Goal: Information Seeking & Learning: Learn about a topic

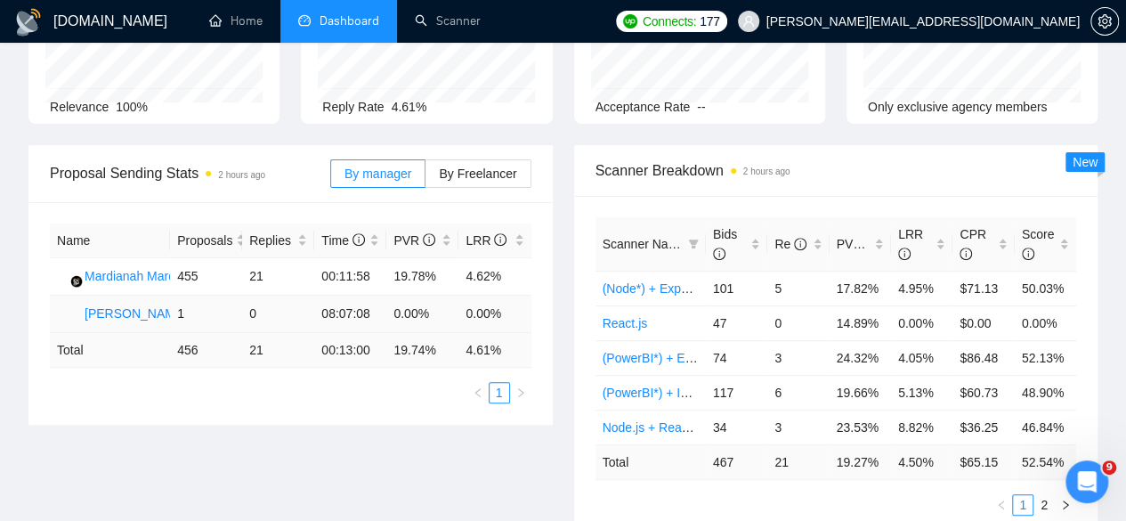
scroll to position [204, 0]
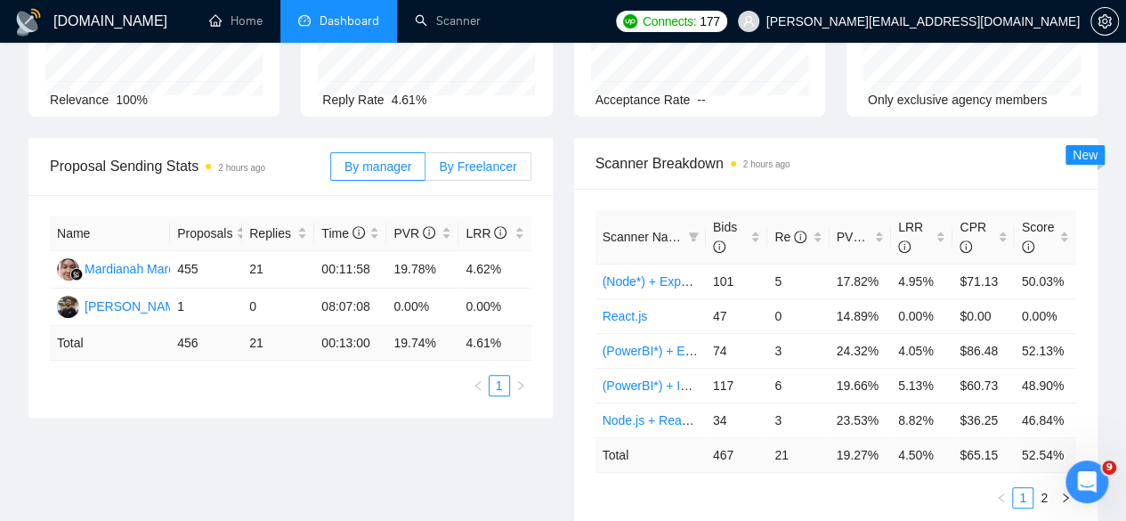
click at [452, 159] on span "By Freelancer" at bounding box center [477, 166] width 77 height 14
click at [425, 171] on input "By Freelancer" at bounding box center [425, 171] width 0 height 0
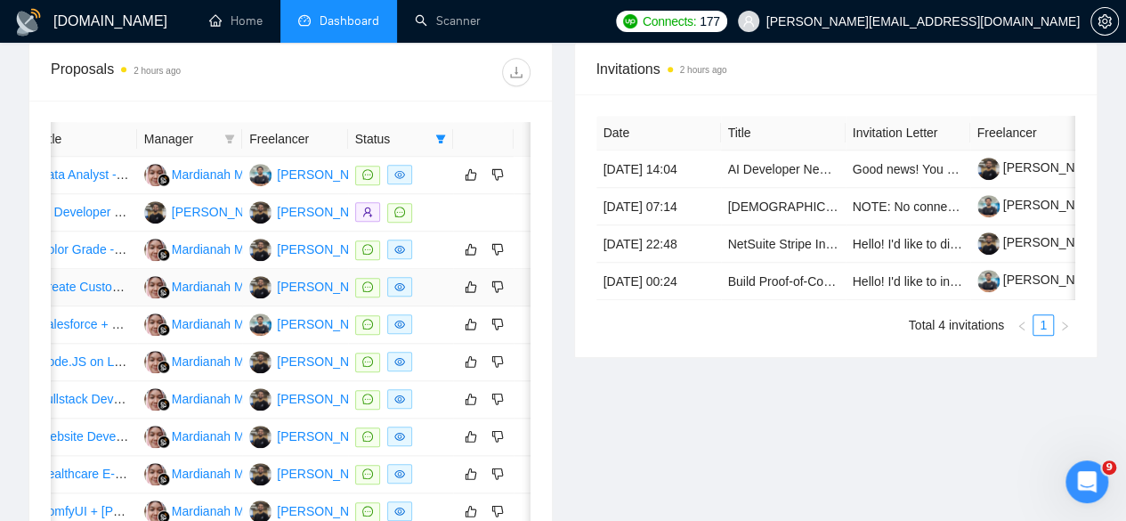
scroll to position [0, 123]
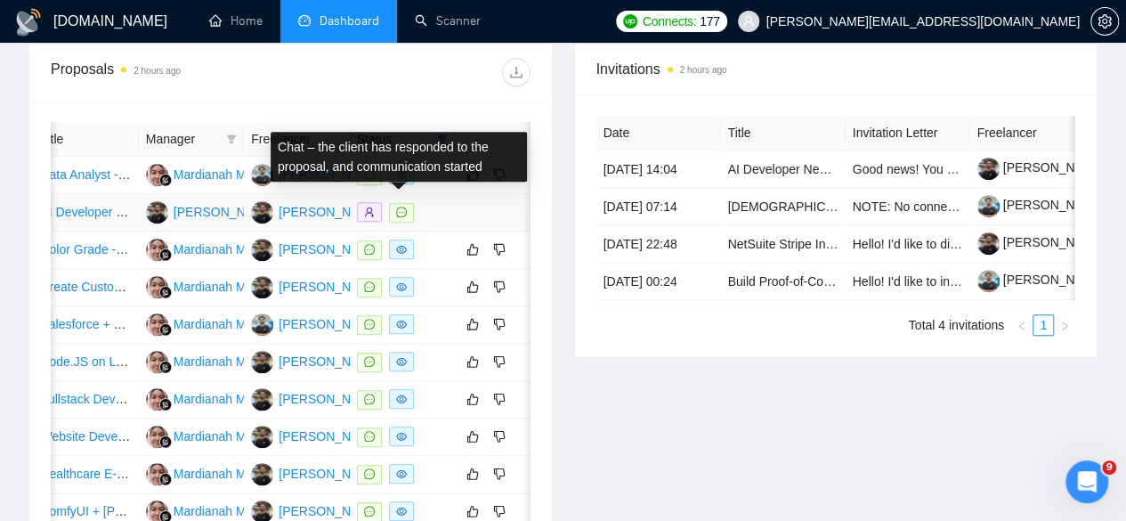
click at [392, 206] on span at bounding box center [401, 213] width 25 height 20
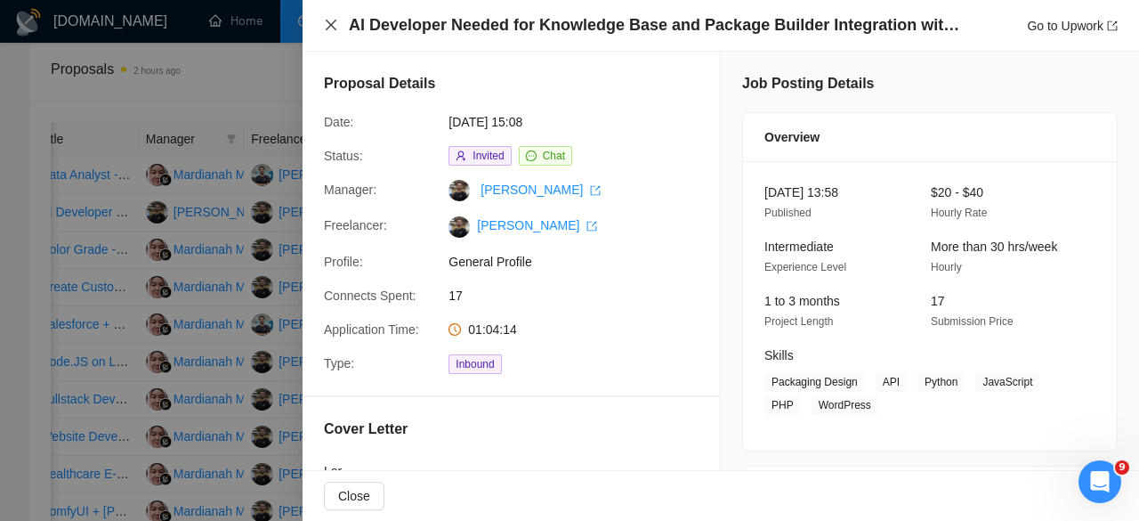
click at [327, 30] on icon "close" at bounding box center [331, 25] width 14 height 14
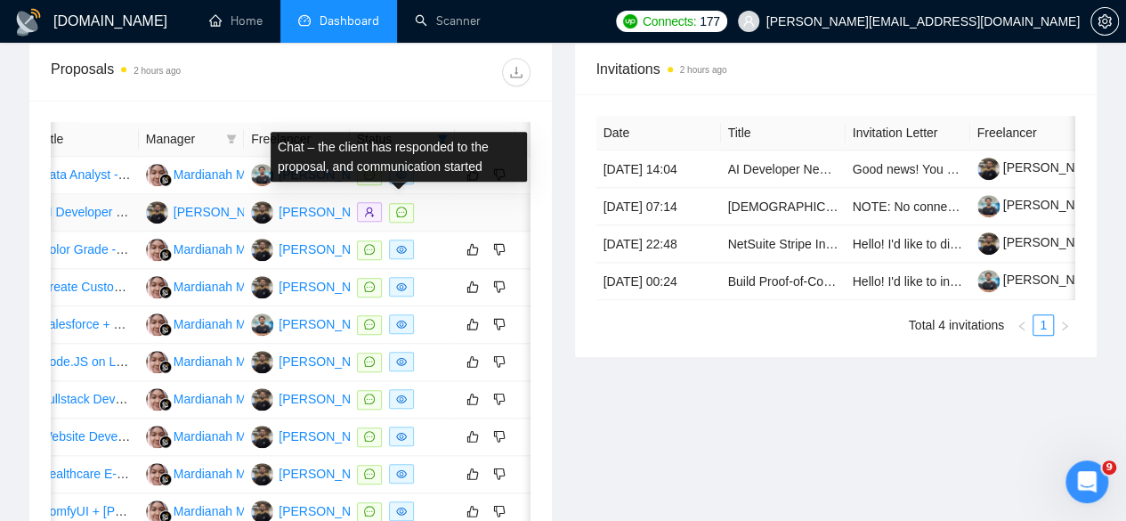
click at [400, 206] on icon "message" at bounding box center [401, 211] width 11 height 11
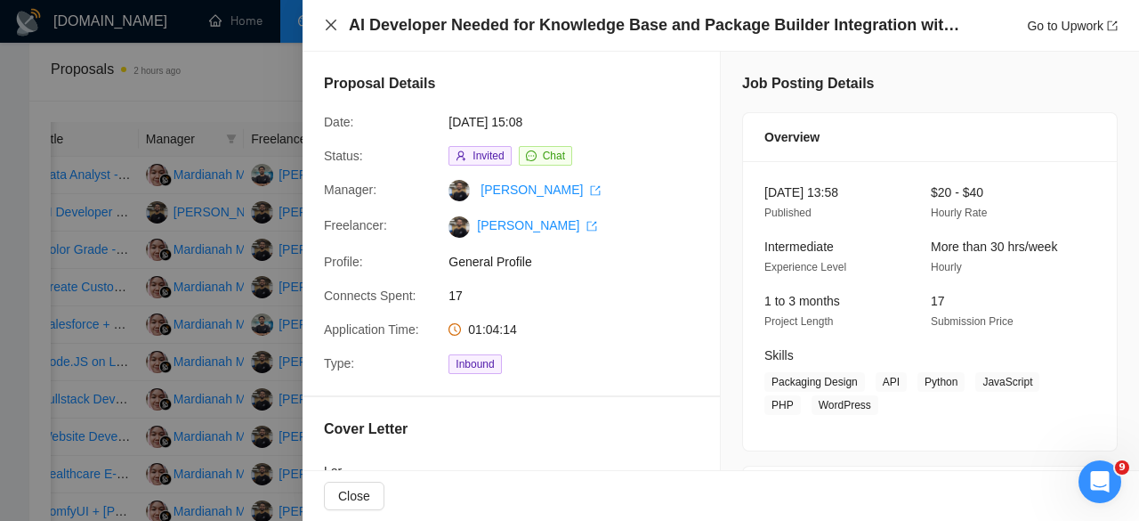
click at [334, 28] on icon "close" at bounding box center [331, 25] width 14 height 14
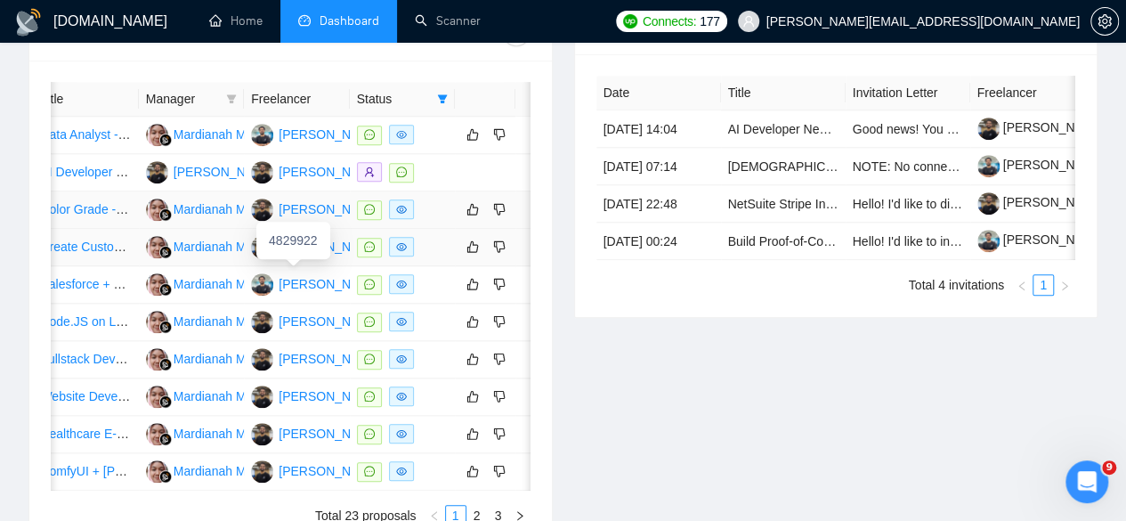
scroll to position [753, 0]
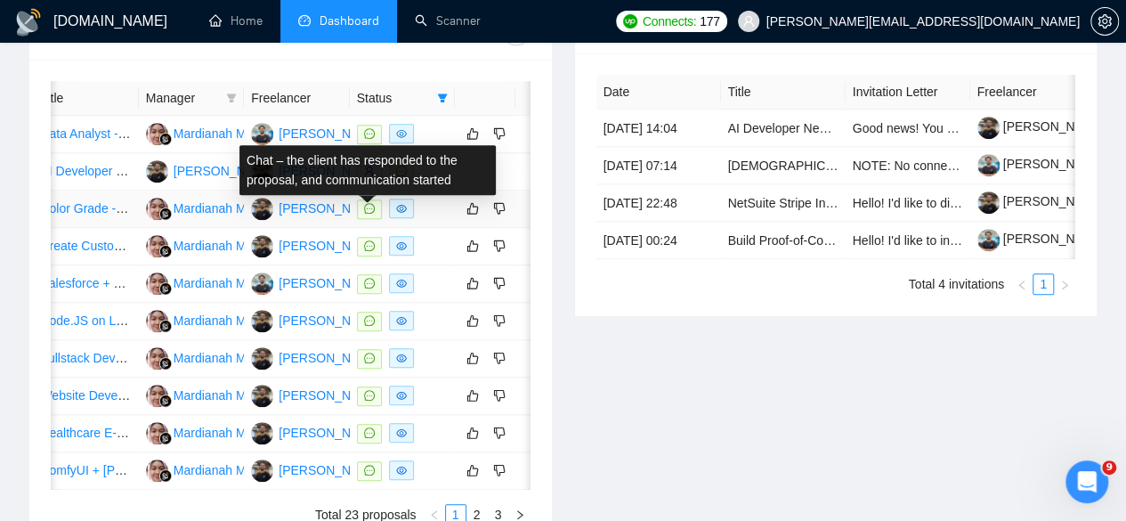
click at [364, 214] on icon "message" at bounding box center [369, 208] width 11 height 11
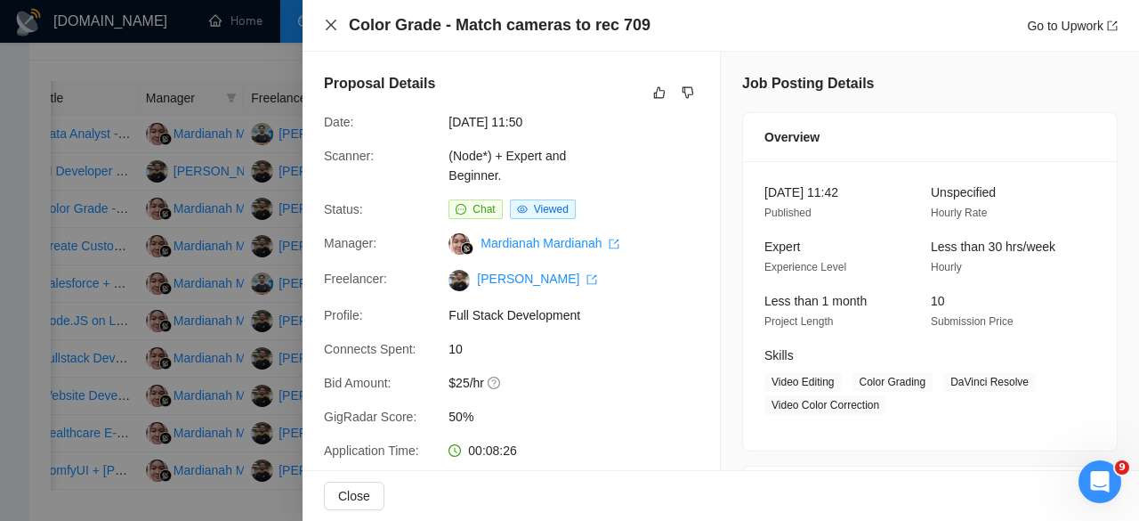
click at [327, 32] on icon "close" at bounding box center [331, 25] width 14 height 14
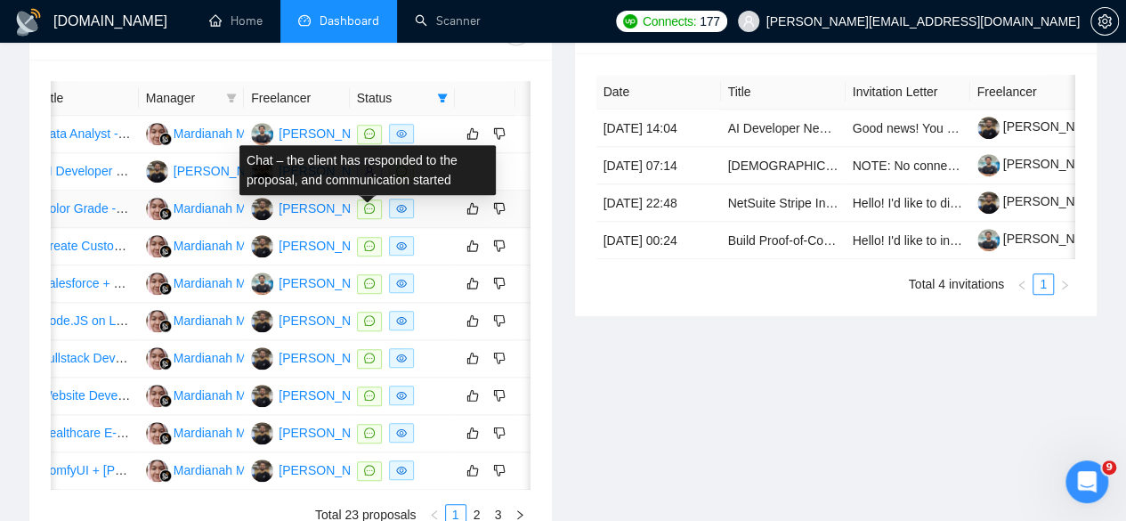
click at [364, 214] on icon "message" at bounding box center [369, 208] width 11 height 11
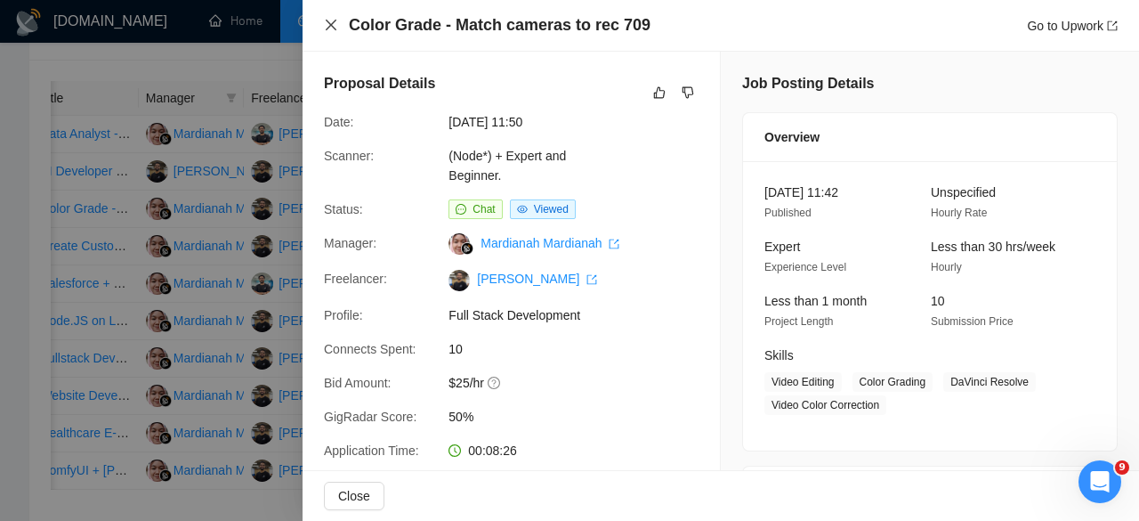
click at [330, 25] on icon "close" at bounding box center [331, 25] width 11 height 11
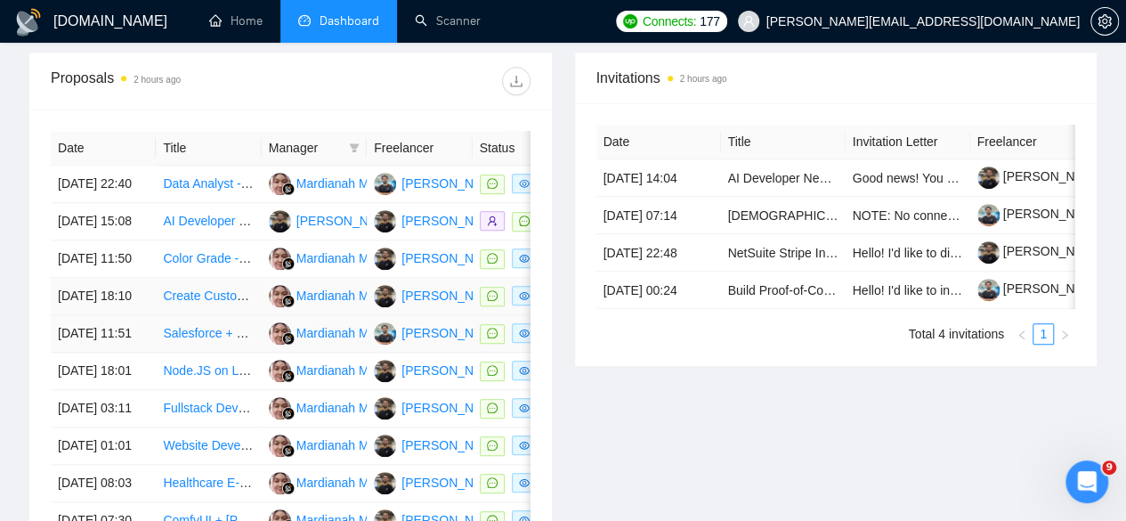
scroll to position [704, 0]
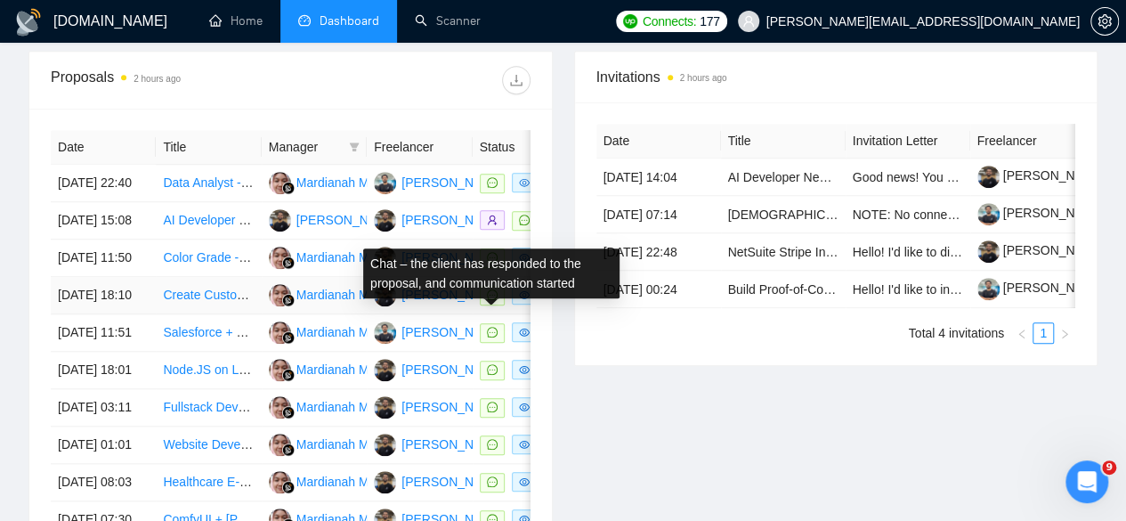
click at [488, 300] on icon "message" at bounding box center [492, 294] width 11 height 11
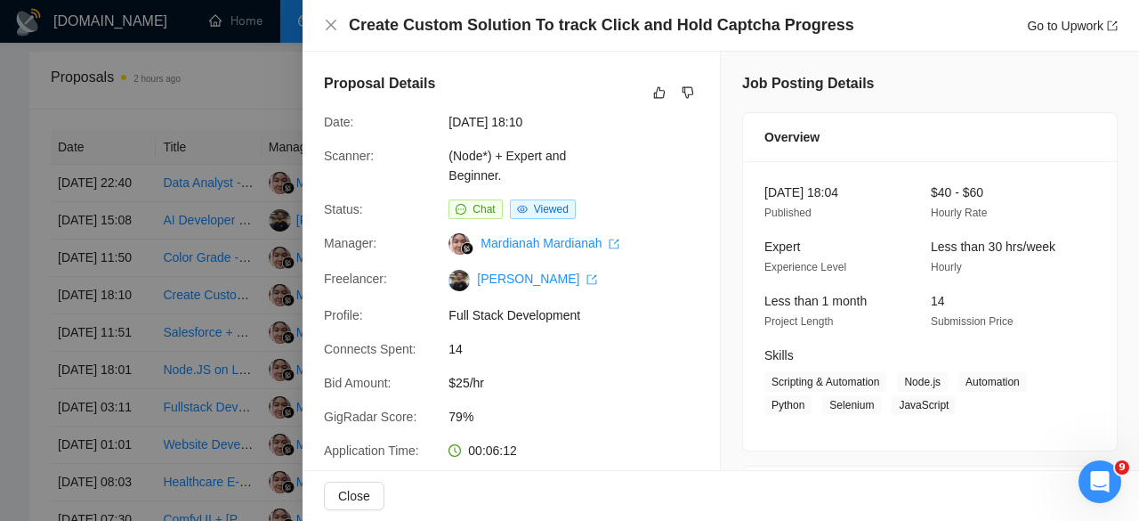
click at [322, 24] on div "Create Custom Solution To track Click and Hold Captcha Progress Go to Upwork" at bounding box center [721, 26] width 836 height 52
click at [331, 31] on icon "close" at bounding box center [331, 25] width 14 height 14
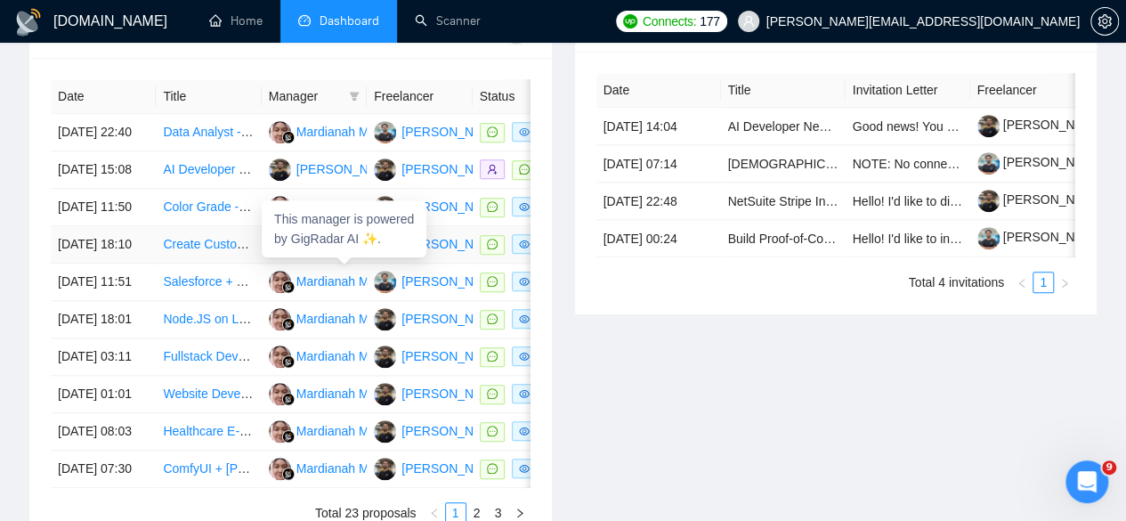
scroll to position [755, 0]
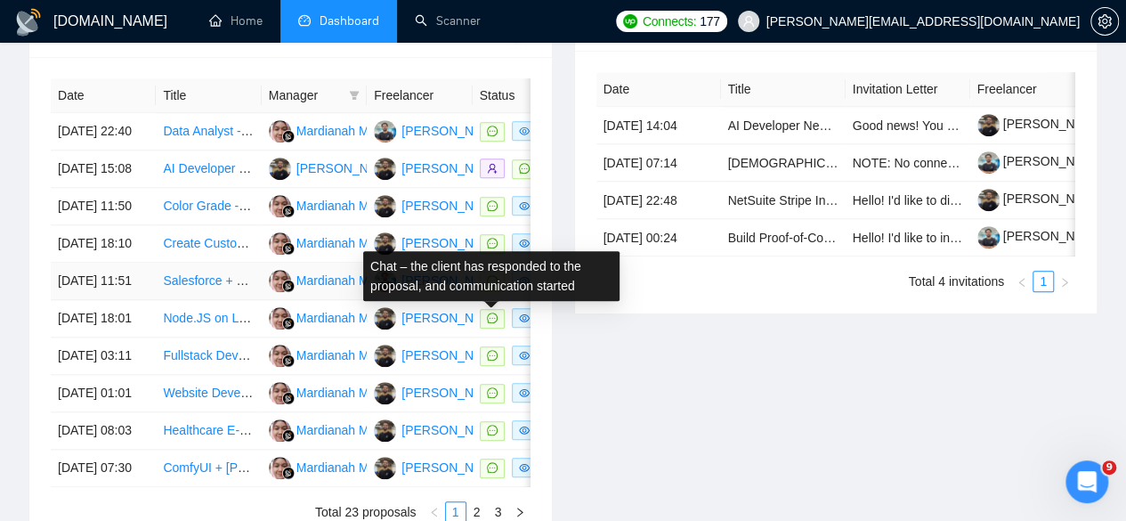
click at [488, 286] on icon "message" at bounding box center [492, 280] width 11 height 11
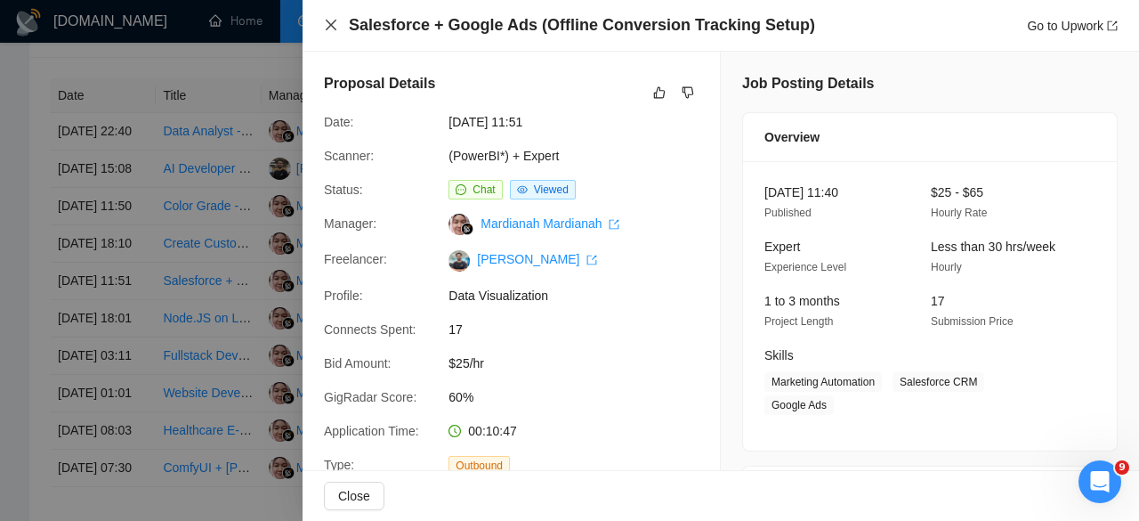
click at [327, 28] on icon "close" at bounding box center [331, 25] width 11 height 11
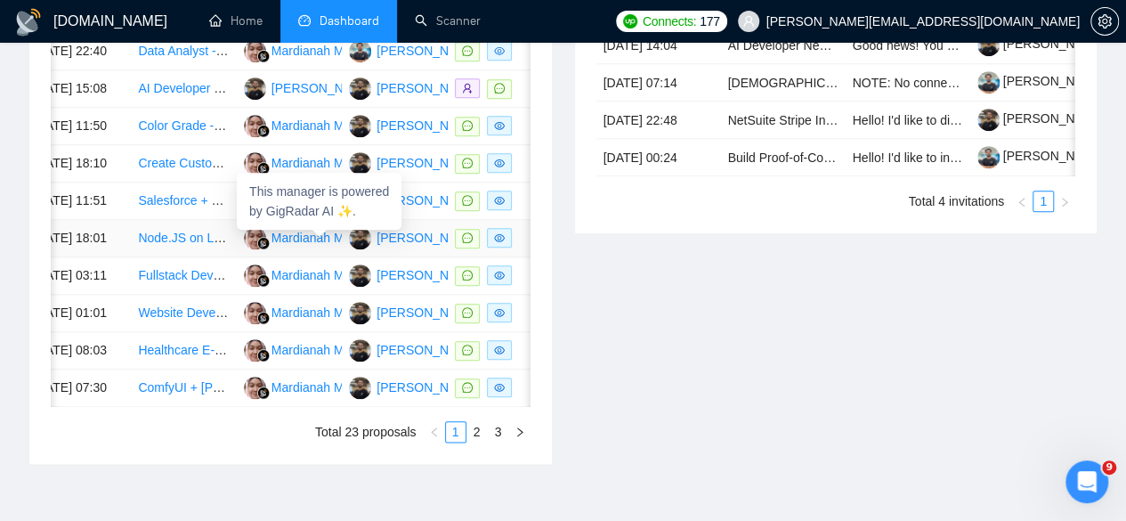
scroll to position [836, 0]
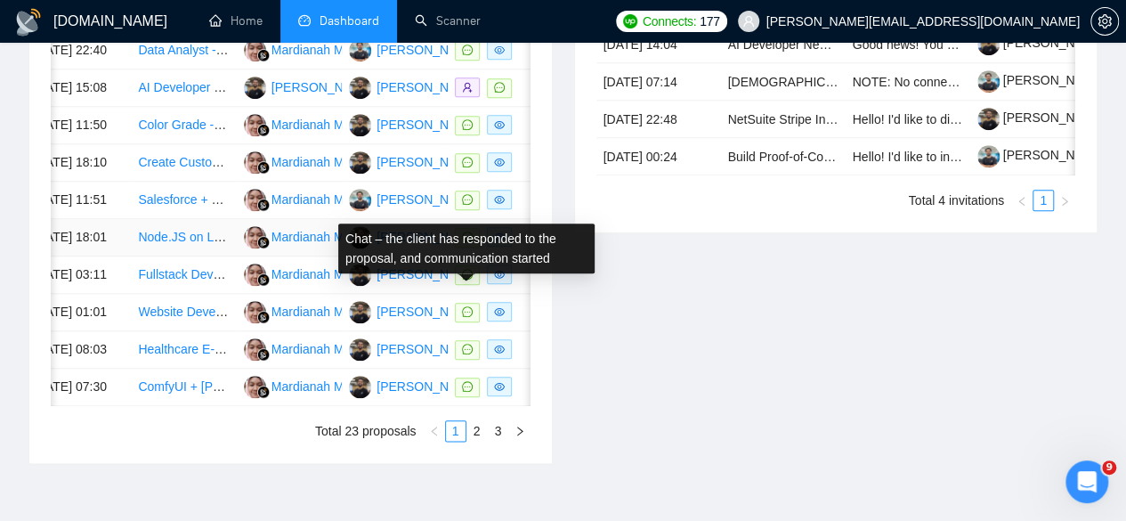
click at [463, 242] on icon "message" at bounding box center [467, 236] width 11 height 11
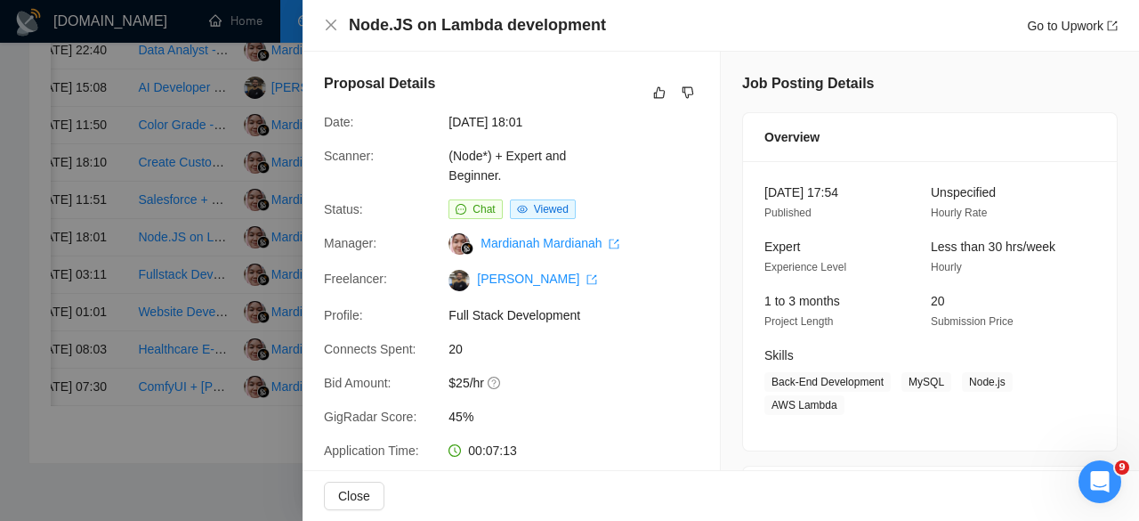
click at [251, 278] on div at bounding box center [569, 260] width 1139 height 521
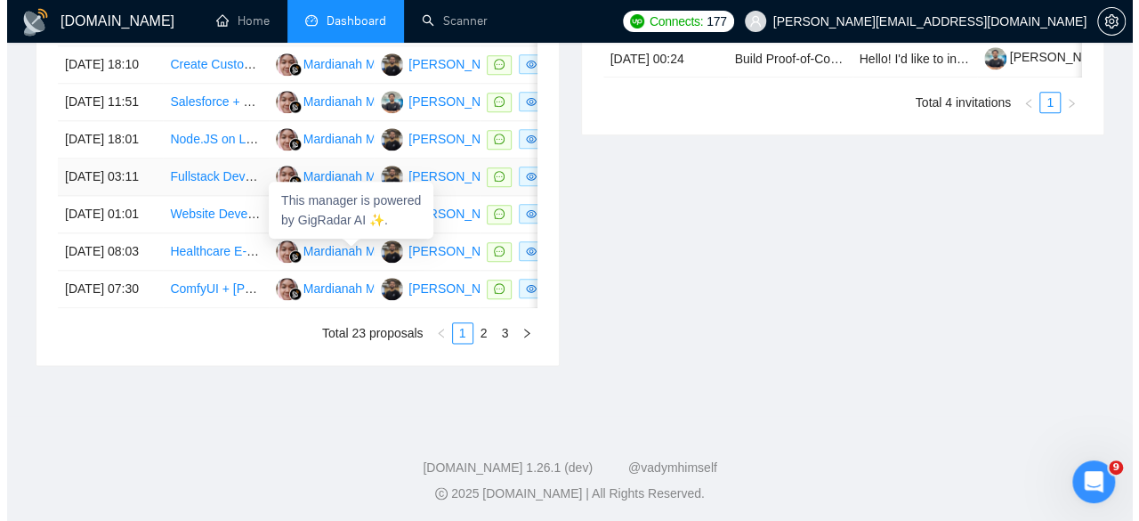
scroll to position [939, 0]
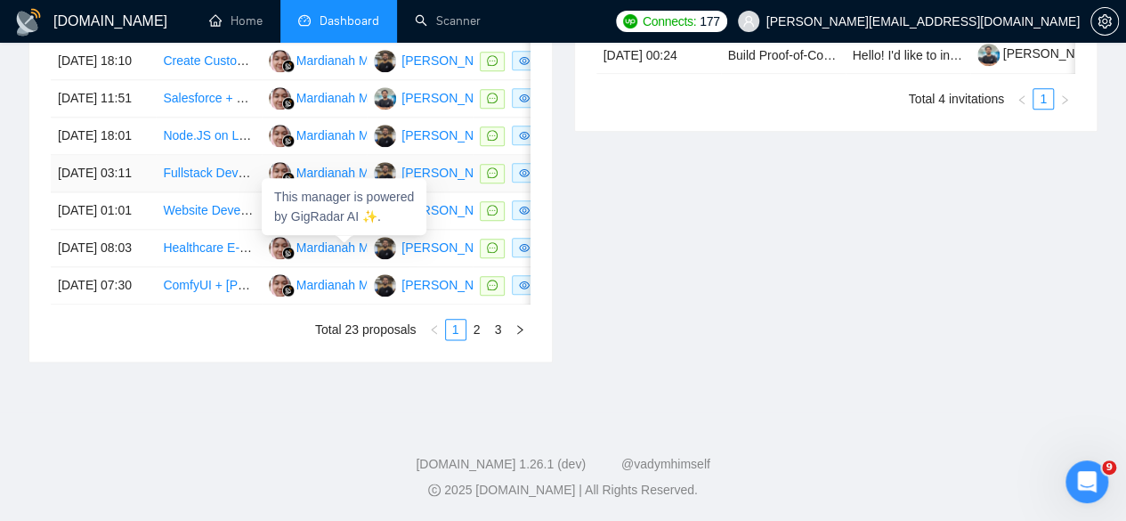
click at [324, 182] on div "Mardianah Mardianah" at bounding box center [356, 173] width 121 height 20
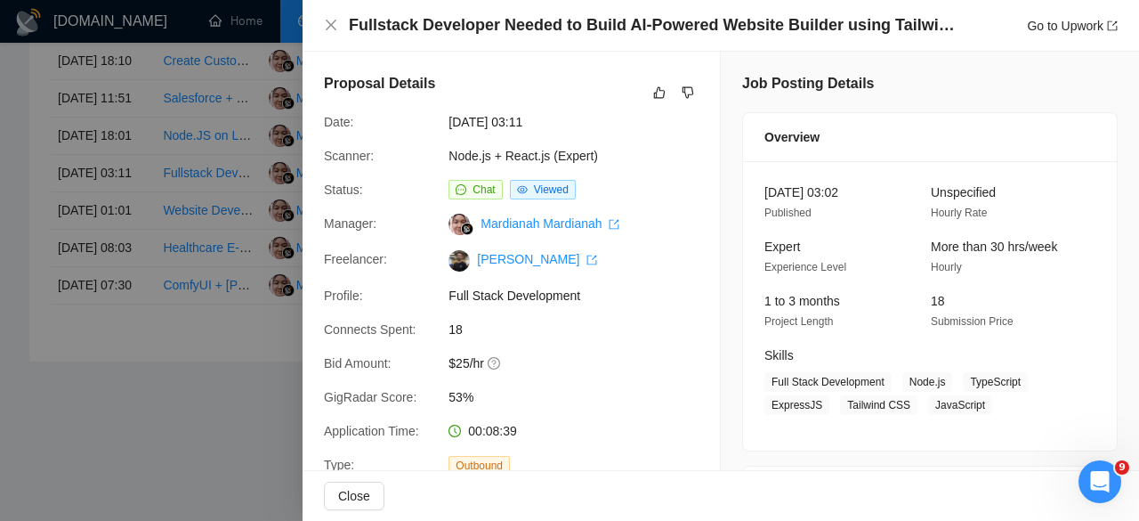
click at [222, 33] on div at bounding box center [569, 260] width 1139 height 521
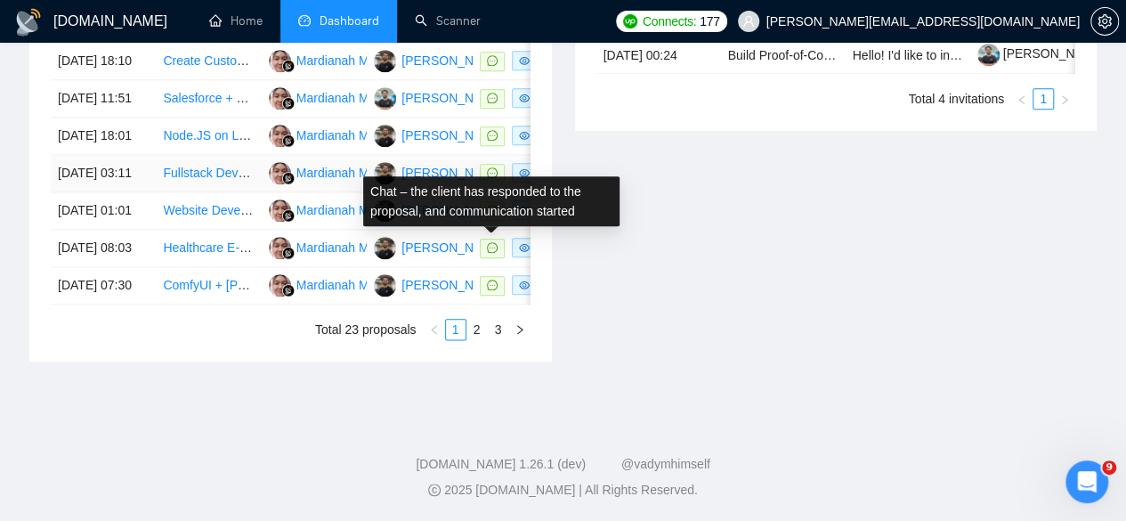
click at [493, 178] on icon "message" at bounding box center [492, 172] width 11 height 11
